Goal: Navigation & Orientation: Find specific page/section

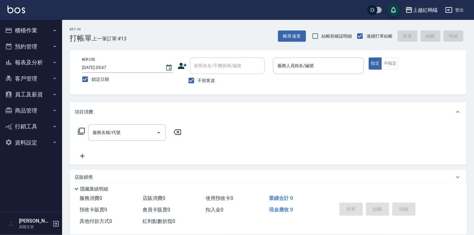
click at [30, 61] on button "報表及分析" at bounding box center [30, 62] width 57 height 16
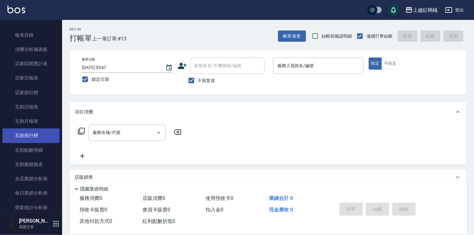
scroll to position [124, 0]
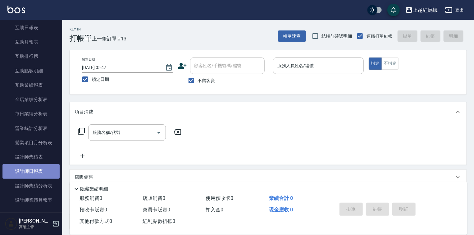
click at [36, 173] on link "設計師日報表" at bounding box center [30, 171] width 57 height 14
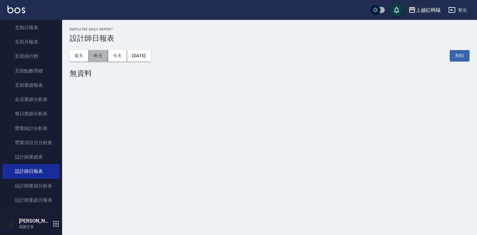
click at [98, 59] on button "昨天" at bounding box center [98, 55] width 19 height 11
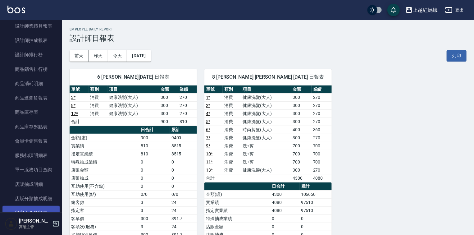
scroll to position [521, 0]
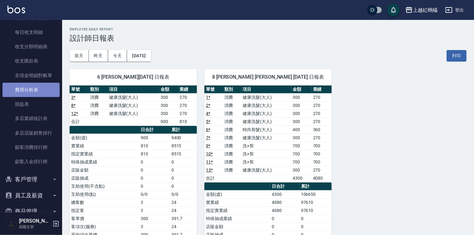
click at [38, 90] on link "費用分析表" at bounding box center [30, 90] width 57 height 14
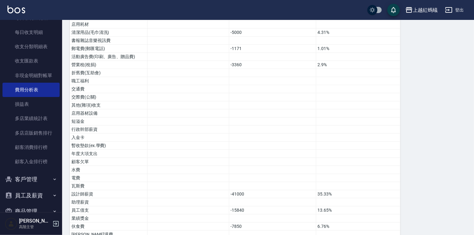
scroll to position [301, 0]
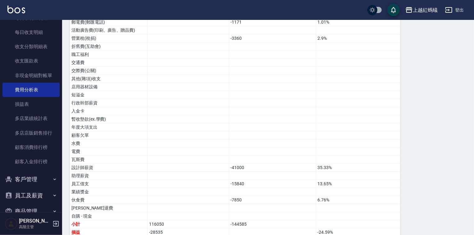
click at [30, 177] on button "客戶管理" at bounding box center [30, 179] width 57 height 16
click at [31, 195] on link "客戶列表" at bounding box center [30, 197] width 57 height 14
